Goal: Transaction & Acquisition: Obtain resource

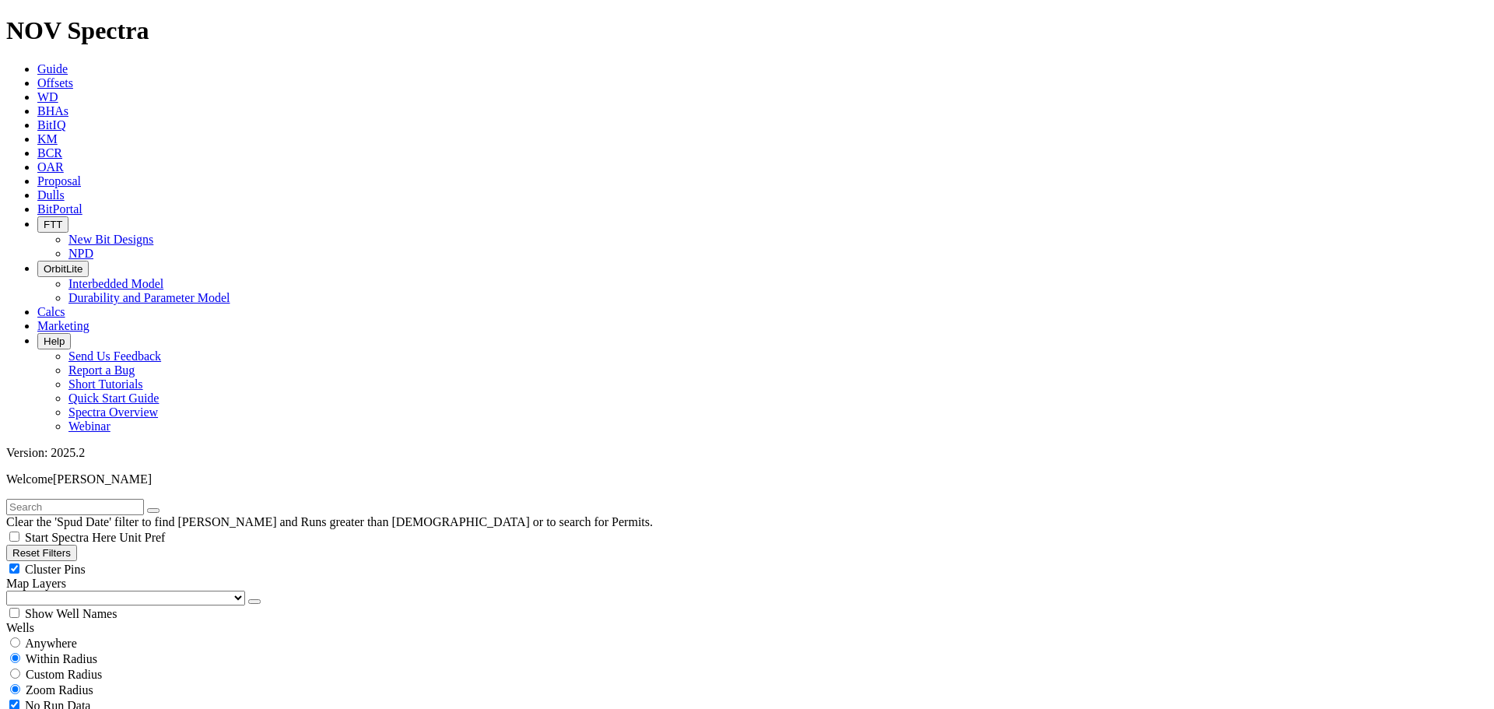
select select
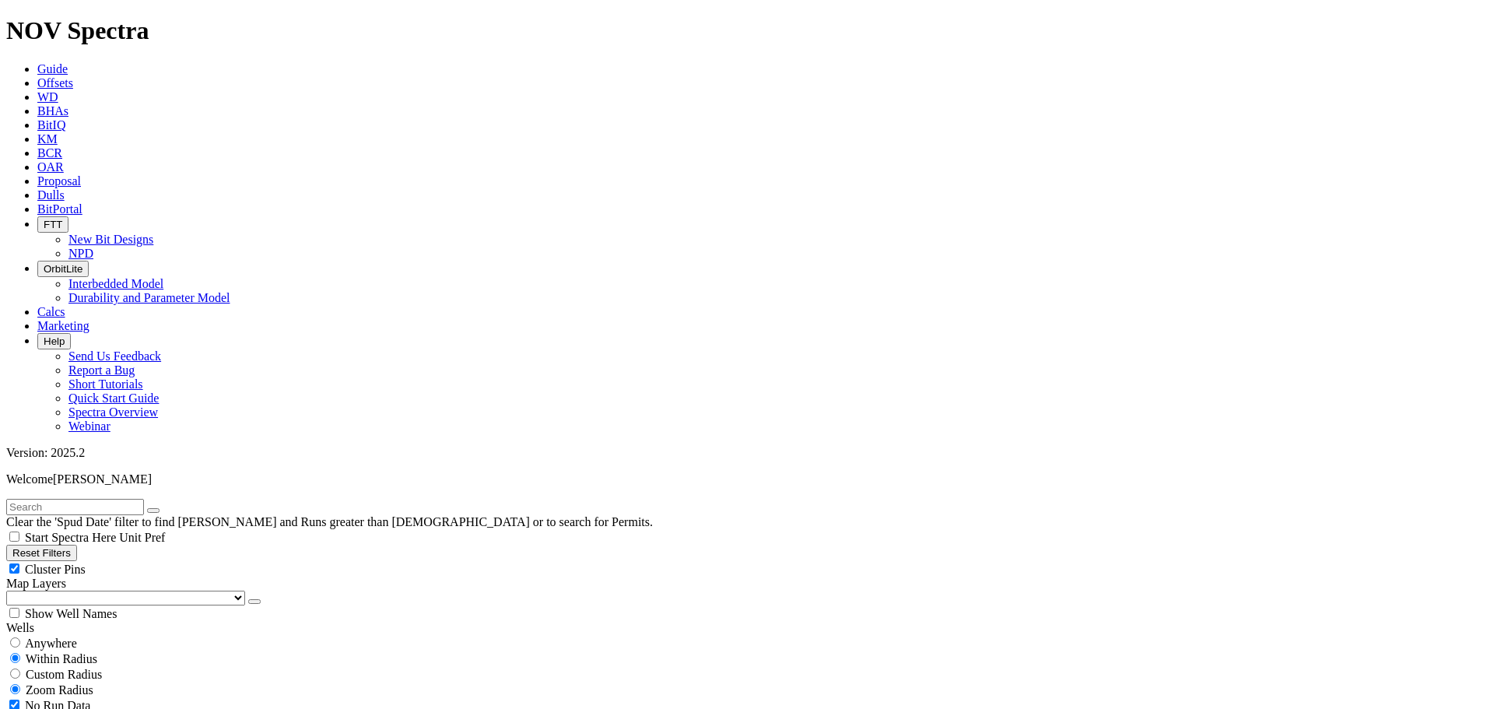
type input "[DATE]"
